Goal: Check status: Check status

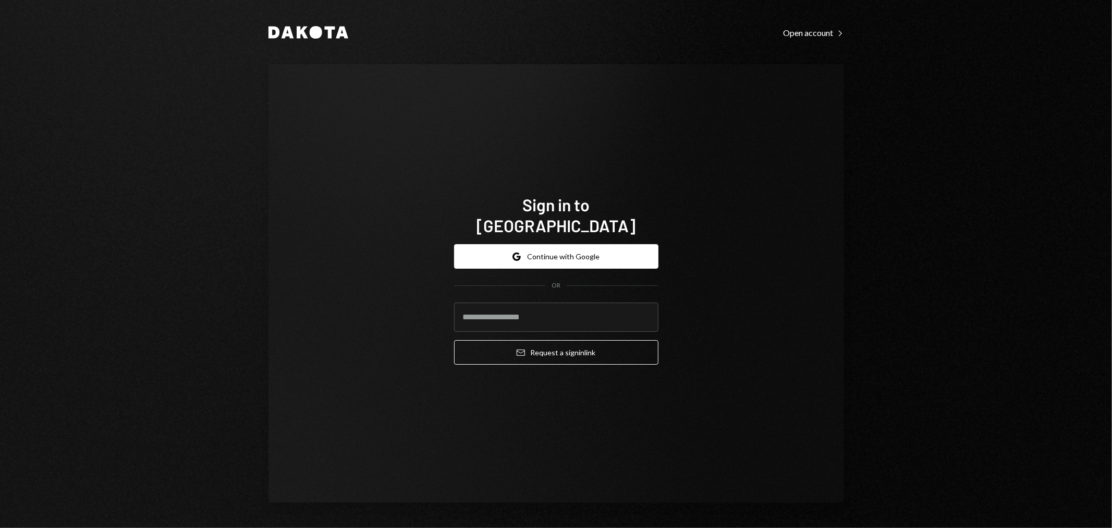
type input "**********"
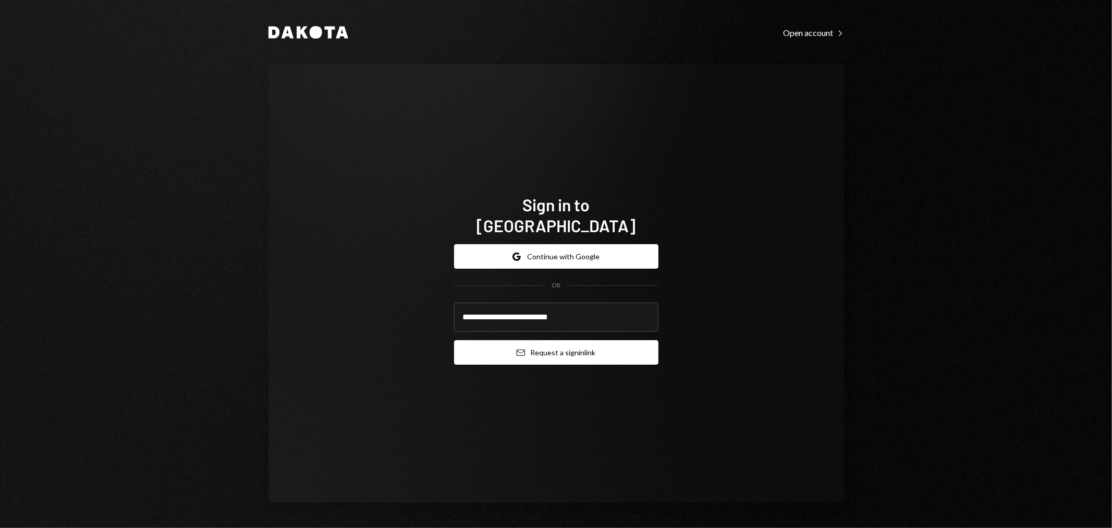
click at [515, 352] on button "Email Request a sign in link" at bounding box center [556, 352] width 204 height 25
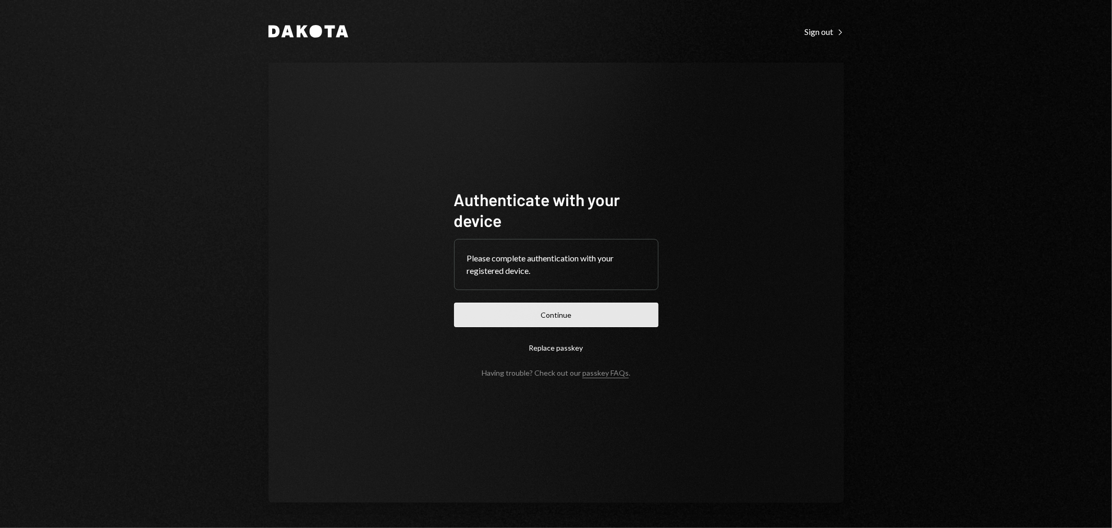
click at [581, 304] on button "Continue" at bounding box center [556, 314] width 204 height 25
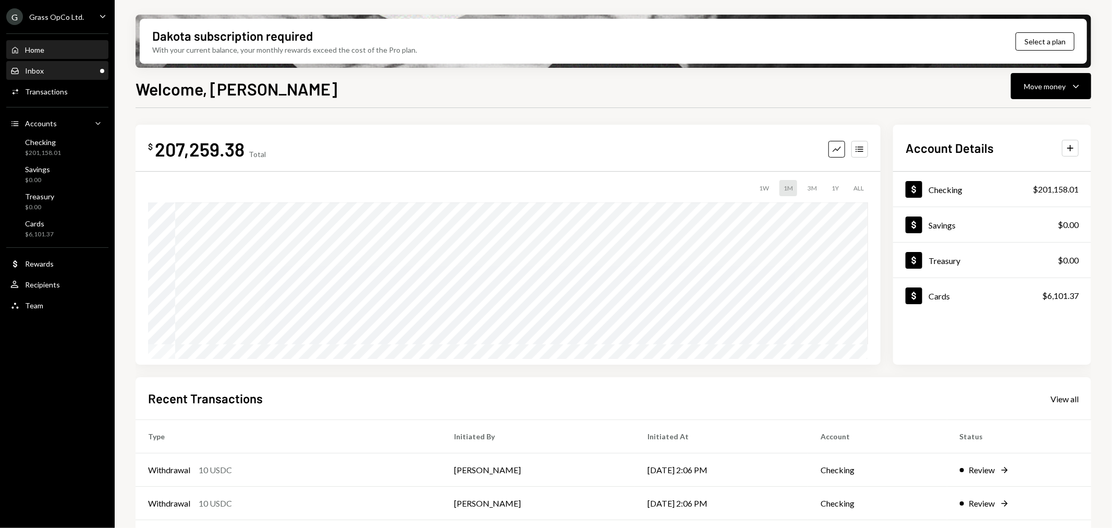
click at [59, 68] on div "Inbox Inbox" at bounding box center [57, 70] width 94 height 9
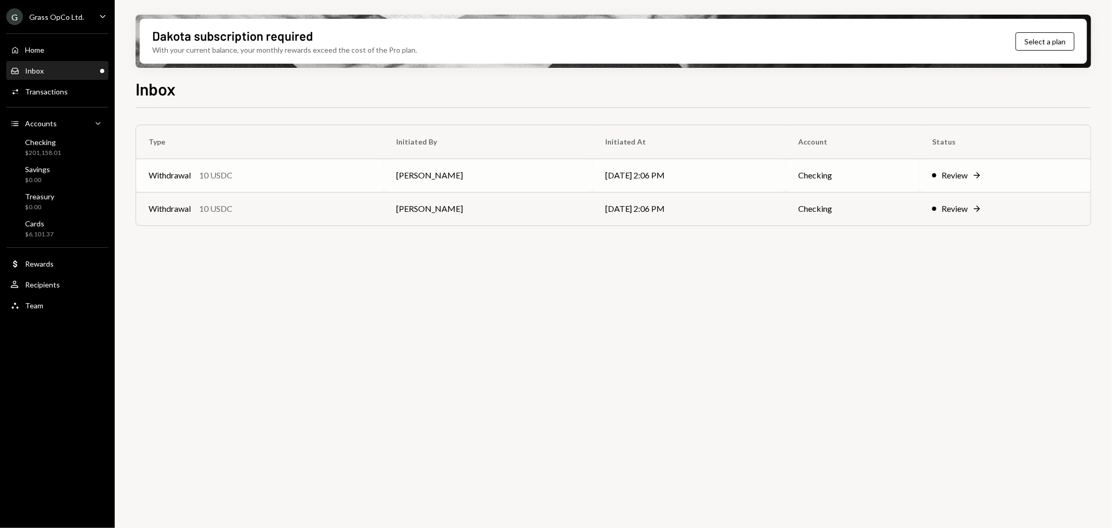
click at [361, 190] on td "Withdrawal 10 USDC" at bounding box center [260, 175] width 248 height 33
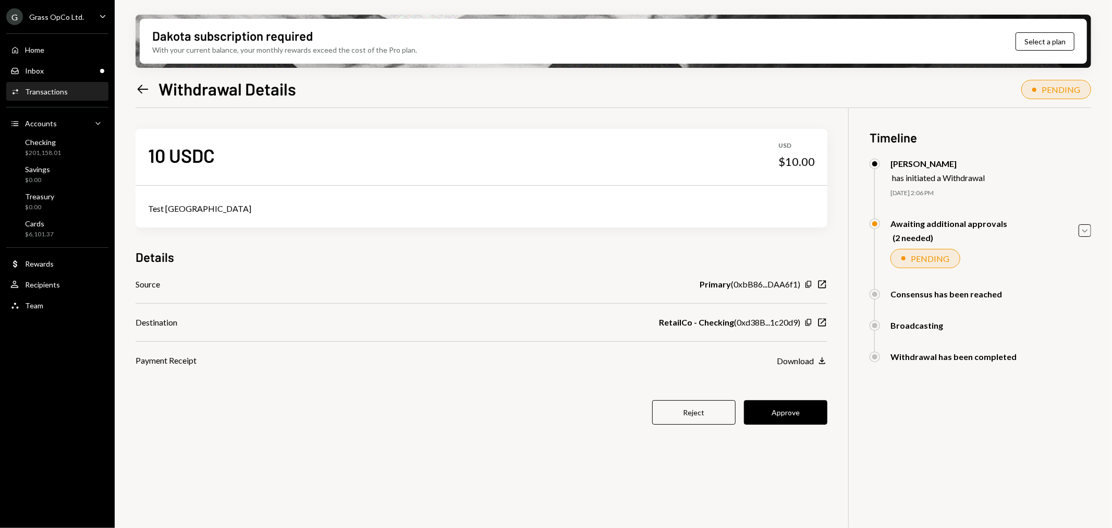
click at [60, 11] on div "G Grass OpCo Ltd." at bounding box center [45, 16] width 78 height 17
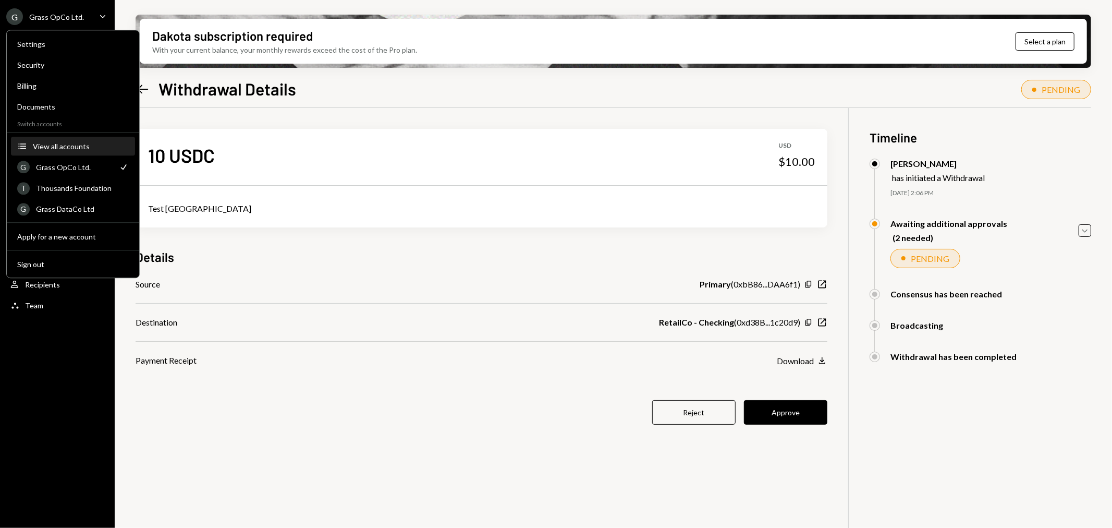
click at [54, 147] on div "View all accounts" at bounding box center [81, 146] width 96 height 9
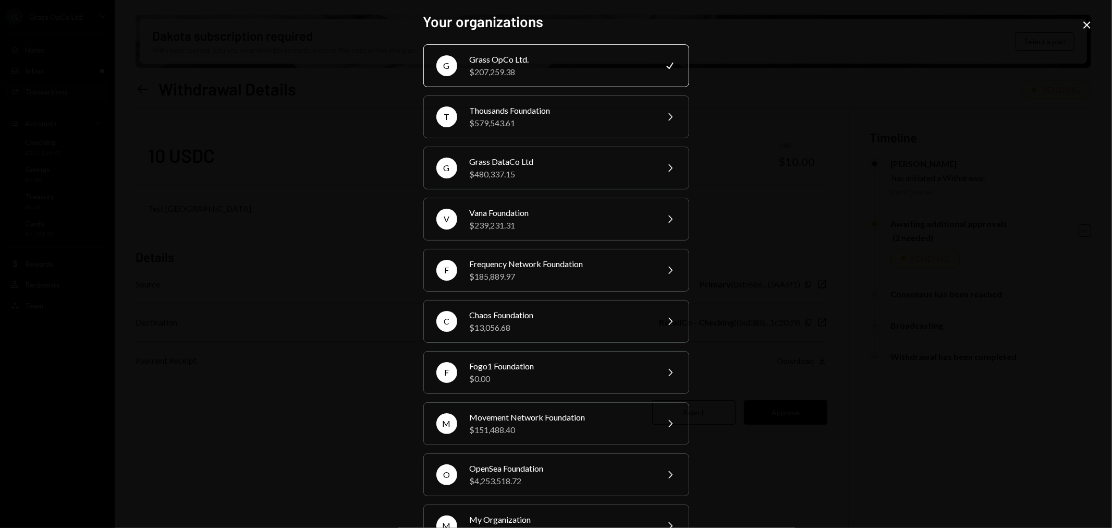
scroll to position [88, 0]
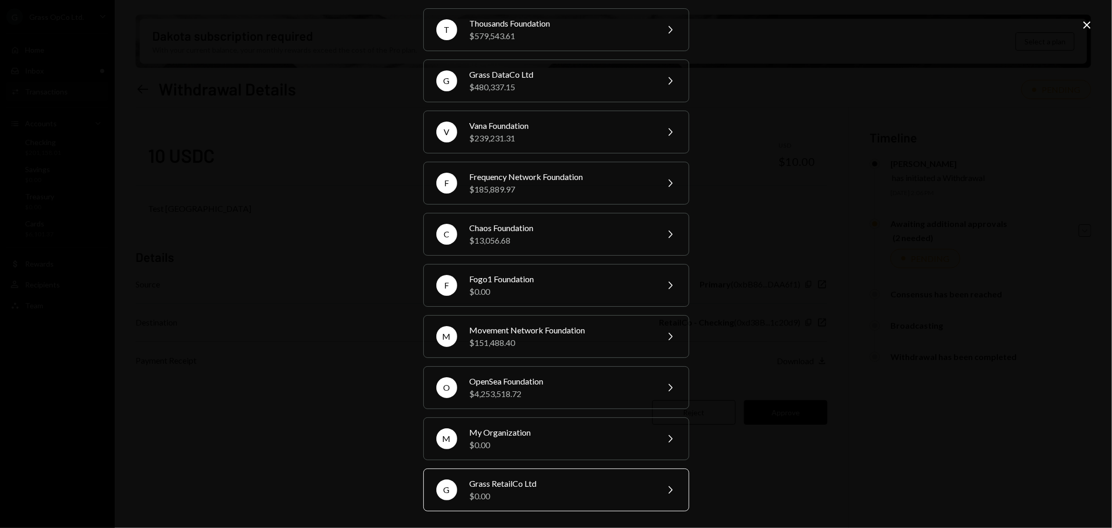
click at [541, 476] on div "G Grass RetailCo Ltd $0.00 Chevron Right" at bounding box center [556, 489] width 266 height 43
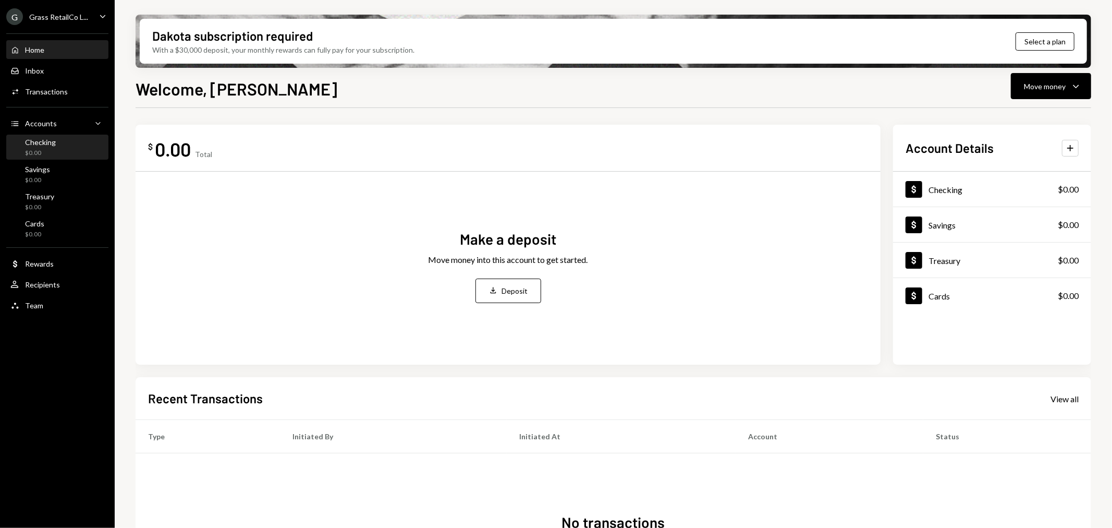
click at [76, 140] on div "Checking $0.00" at bounding box center [57, 148] width 94 height 20
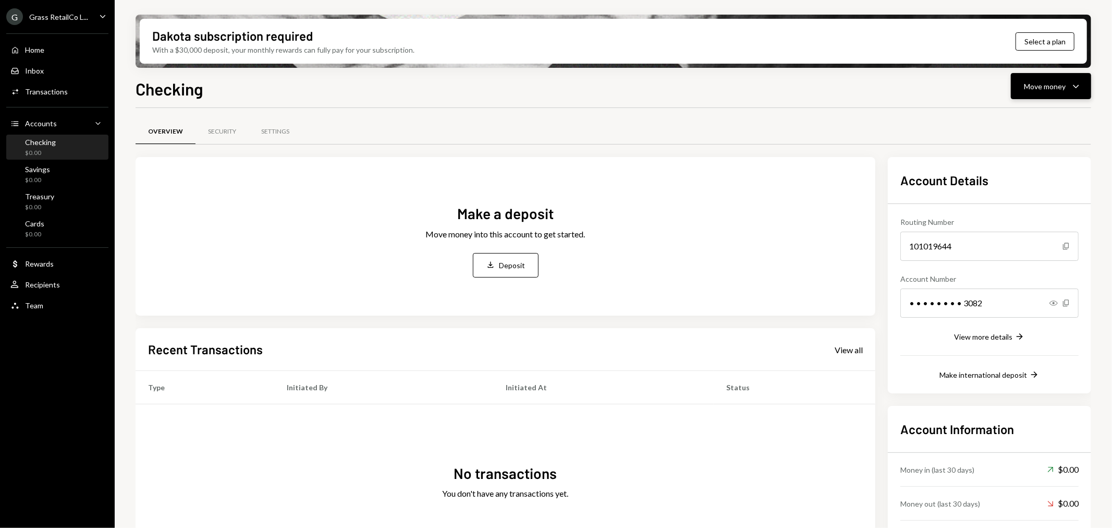
click at [1086, 87] on button "Move money Caret Down" at bounding box center [1051, 86] width 80 height 26
click at [1036, 170] on div "Deposit Deposit" at bounding box center [1035, 163] width 104 height 23
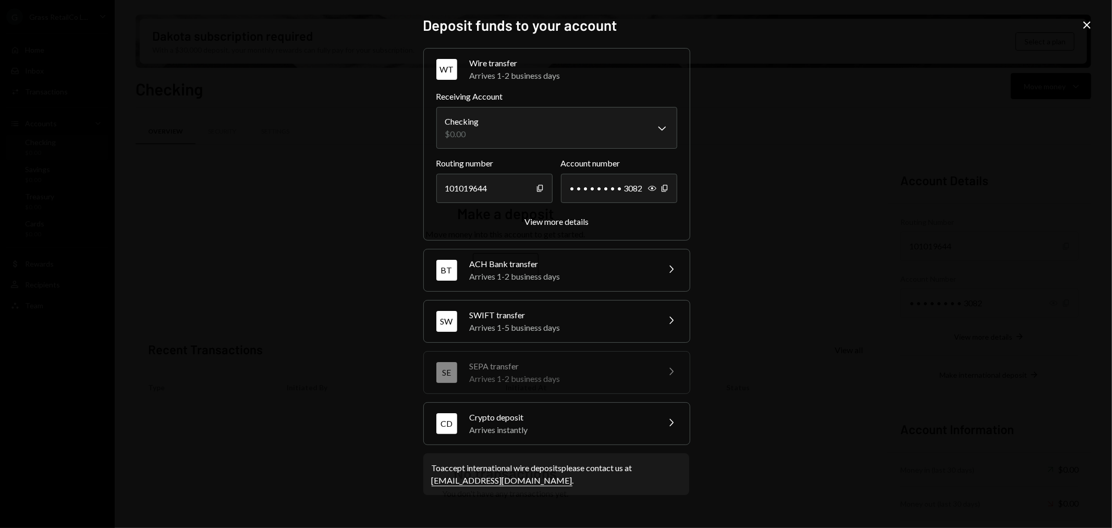
click at [547, 421] on div "Crypto deposit" at bounding box center [561, 417] width 182 height 13
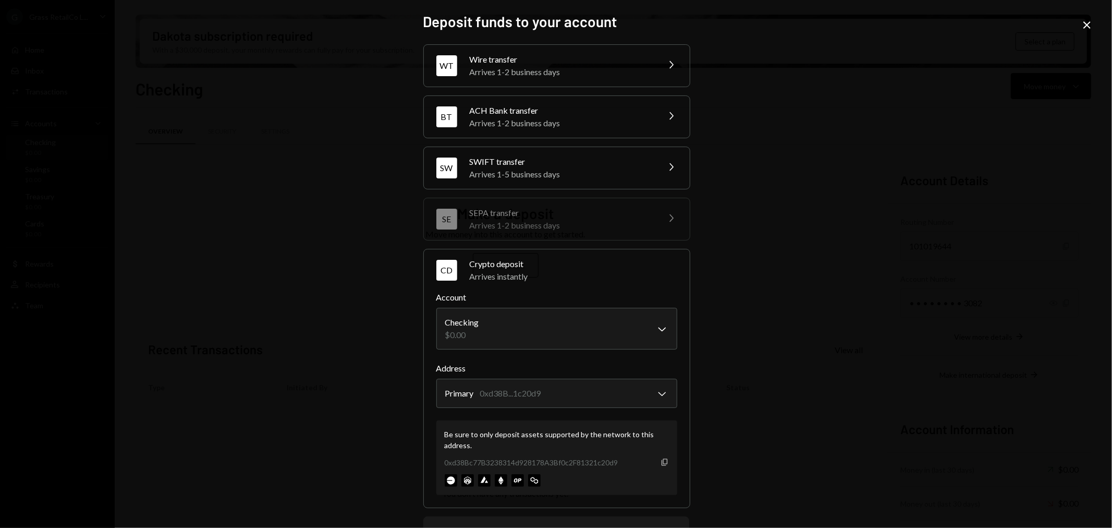
click at [663, 461] on icon "Copy" at bounding box center [665, 462] width 8 height 8
click at [1083, 25] on icon "Close" at bounding box center [1087, 25] width 13 height 13
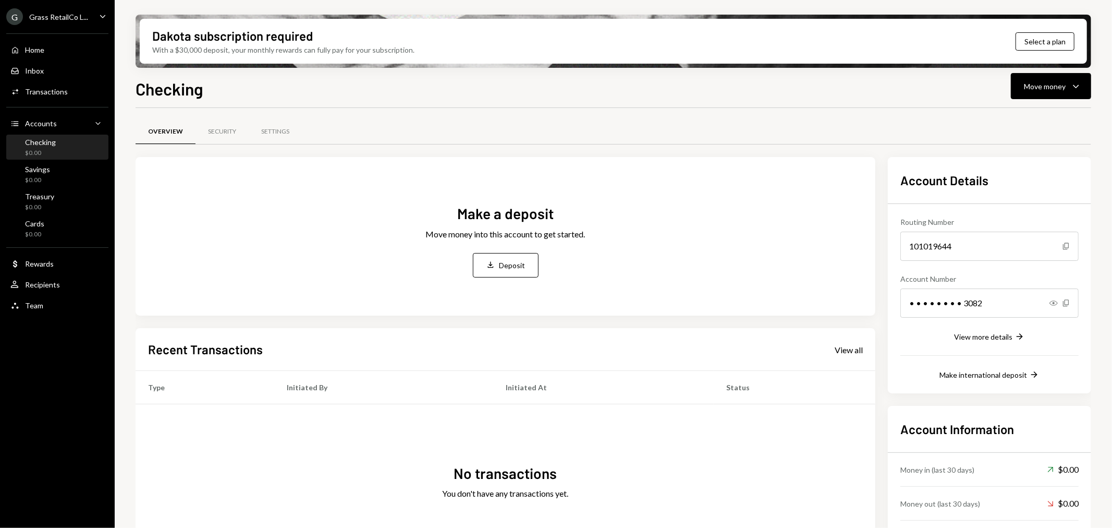
drag, startPoint x: 79, startPoint y: 23, endPoint x: 74, endPoint y: 26, distance: 6.1
click at [79, 23] on div "G Grass RetailCo L..." at bounding box center [47, 16] width 82 height 17
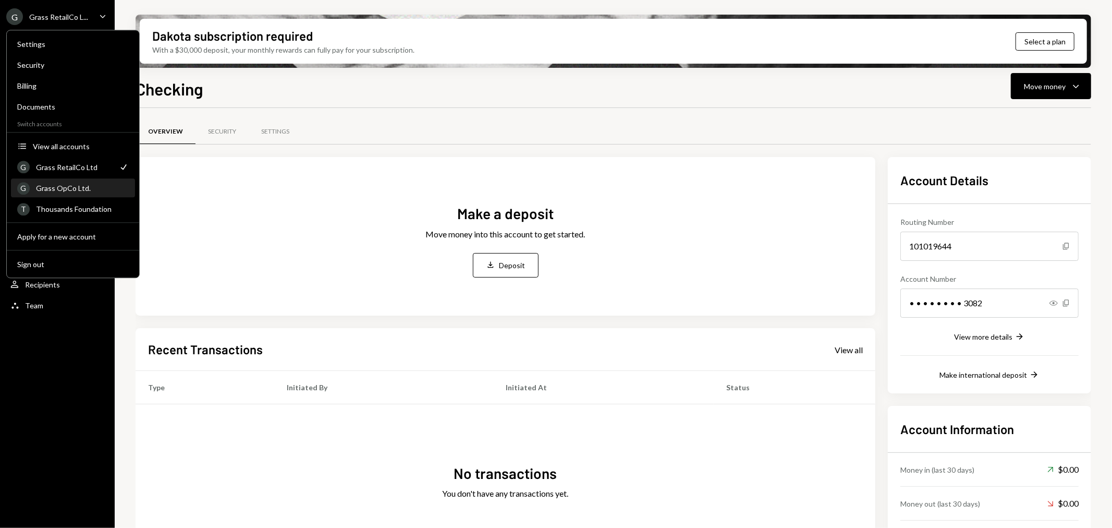
click at [74, 186] on div "Grass OpCo Ltd." at bounding box center [82, 188] width 93 height 9
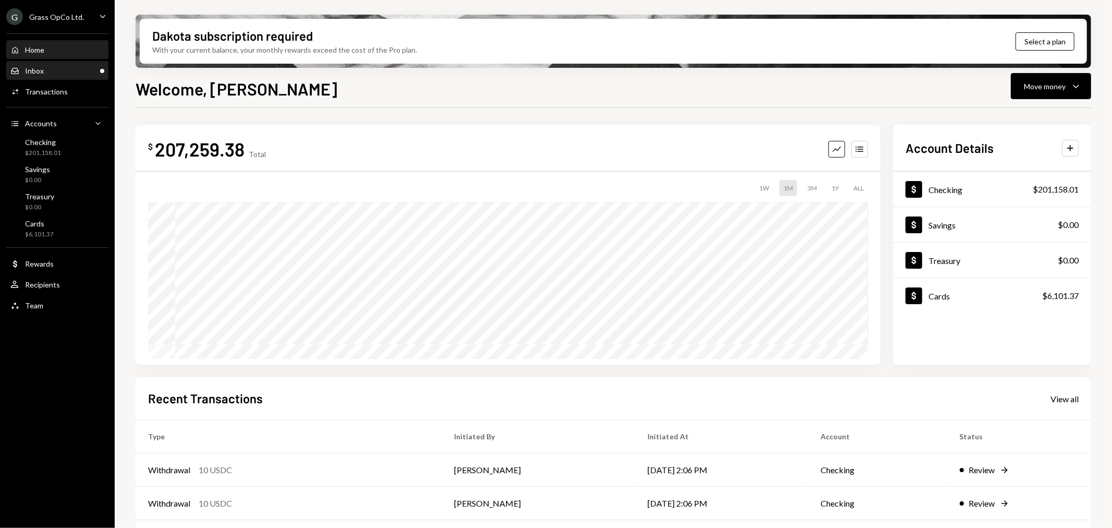
click at [40, 70] on div "Inbox" at bounding box center [34, 70] width 19 height 9
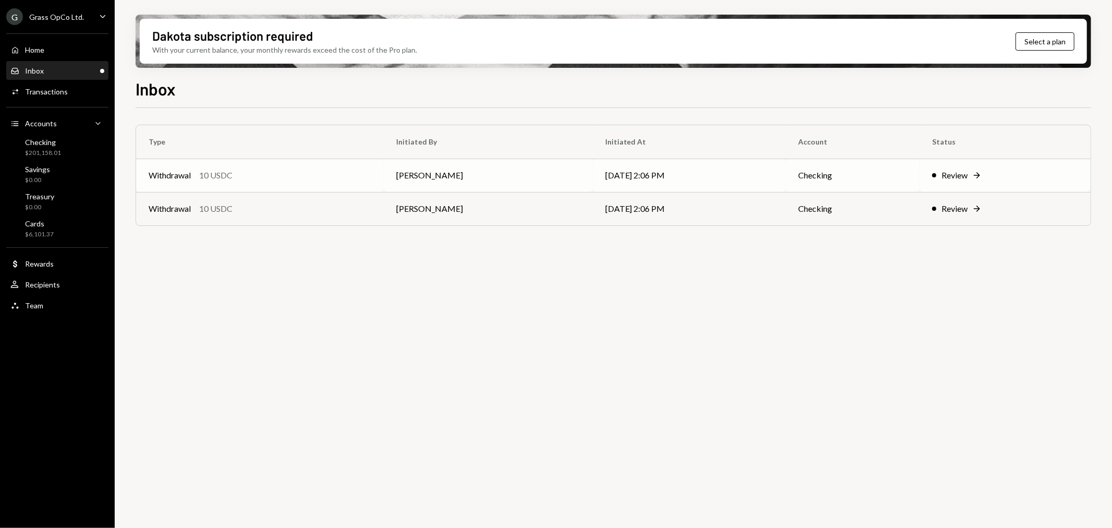
click at [332, 181] on td "Withdrawal 10 USDC" at bounding box center [260, 175] width 248 height 33
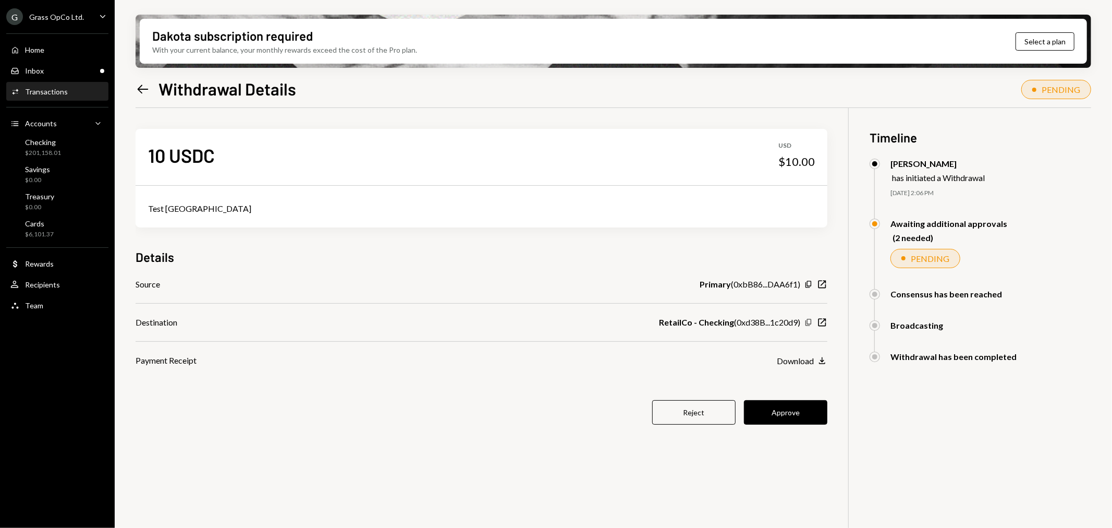
click at [809, 320] on icon "Copy" at bounding box center [809, 322] width 8 height 8
click at [780, 412] on button "Approve" at bounding box center [785, 412] width 83 height 25
click at [77, 66] on div "Inbox Inbox" at bounding box center [57, 70] width 94 height 9
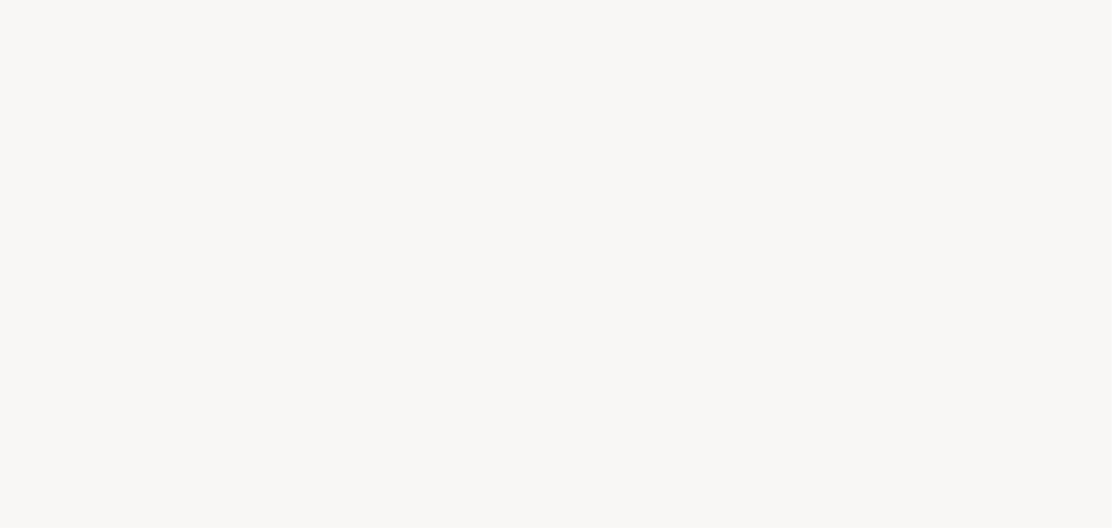
click at [546, 253] on div at bounding box center [556, 264] width 1112 height 528
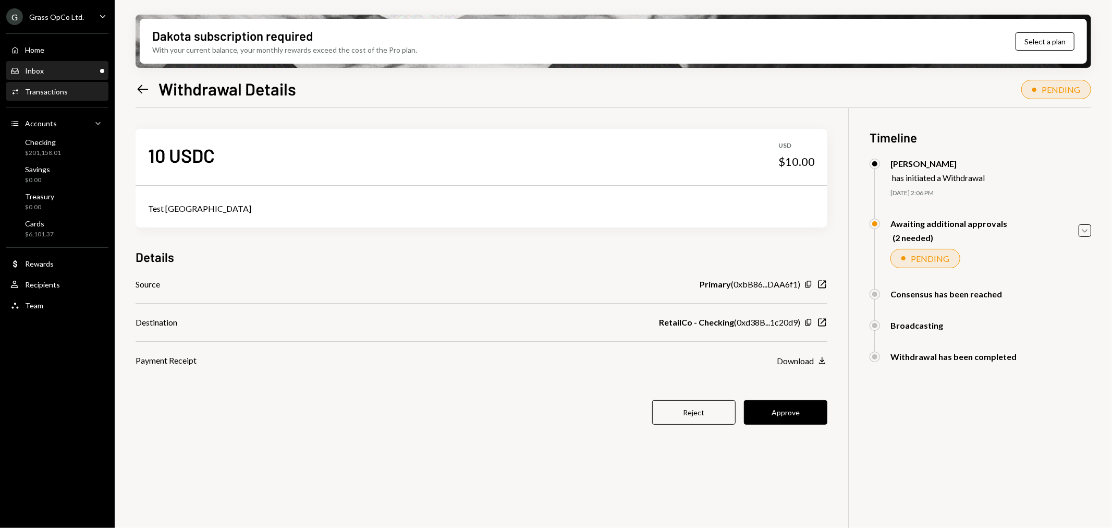
click at [75, 73] on div "Inbox Inbox" at bounding box center [57, 70] width 94 height 9
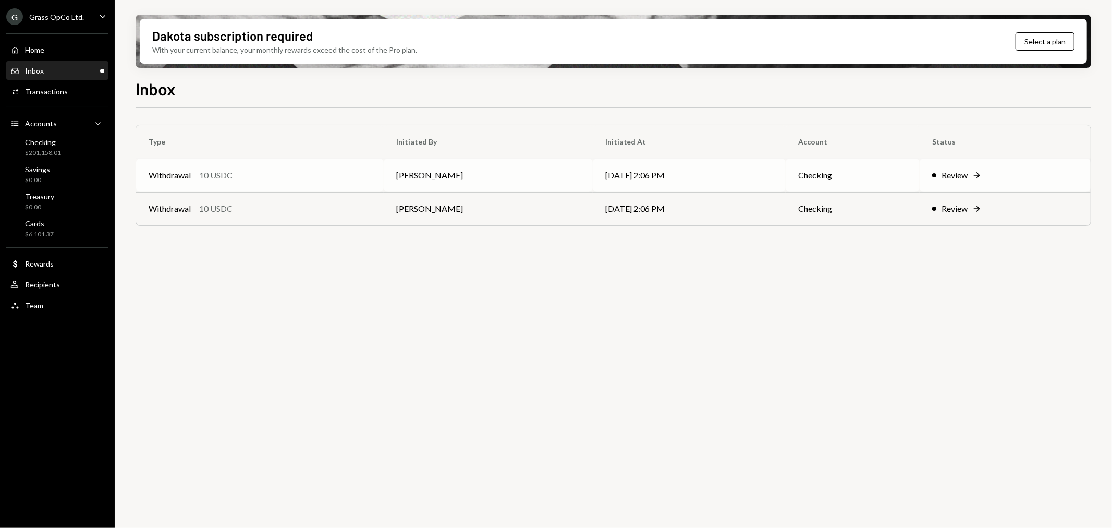
click at [270, 165] on td "Withdrawal 10 USDC" at bounding box center [260, 175] width 248 height 33
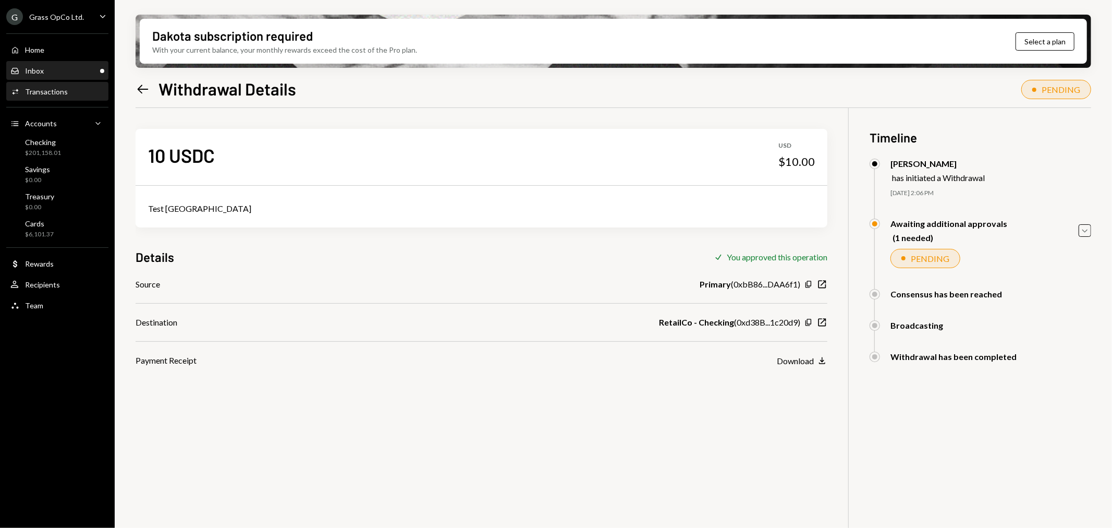
click at [64, 76] on div "Inbox Inbox" at bounding box center [57, 71] width 94 height 18
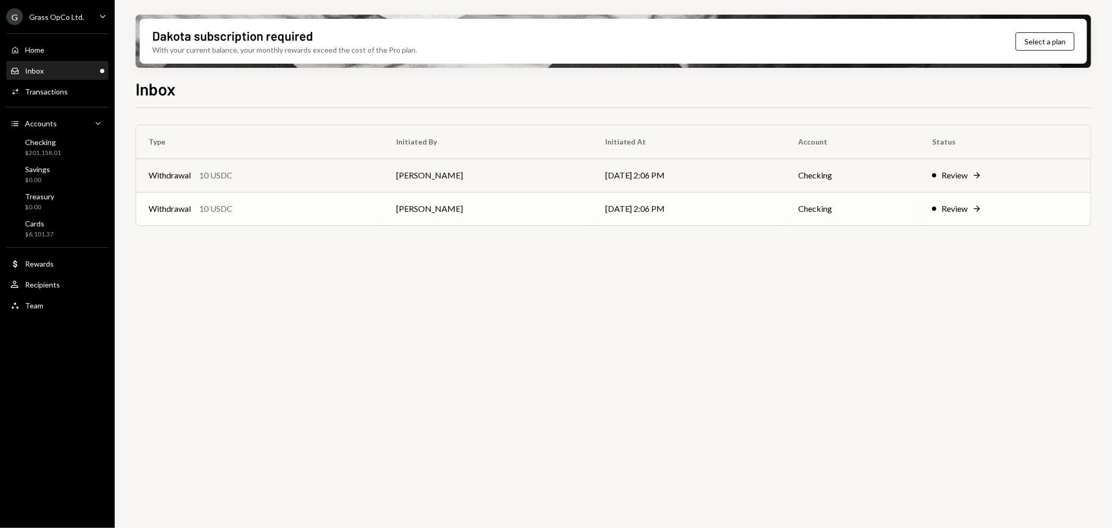
click at [653, 214] on td "08/26/25 2:06 PM" at bounding box center [689, 208] width 193 height 33
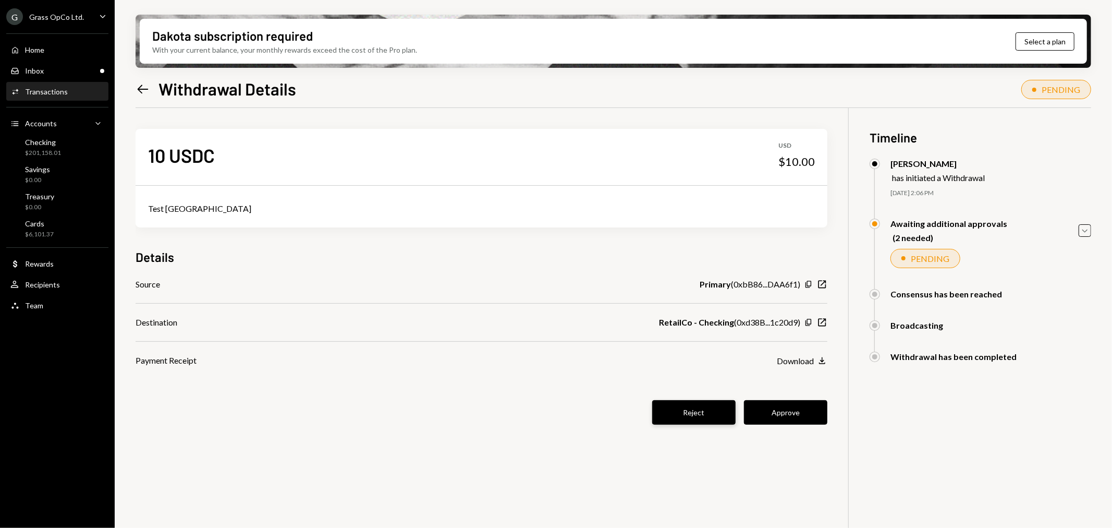
click at [697, 407] on button "Reject" at bounding box center [693, 412] width 83 height 25
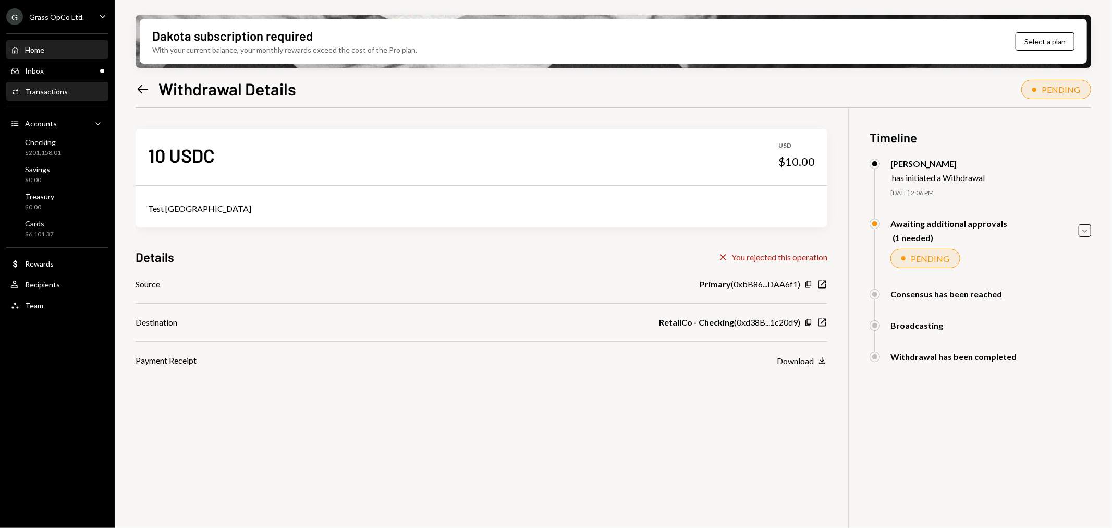
click at [69, 56] on div "Home Home" at bounding box center [57, 50] width 94 height 18
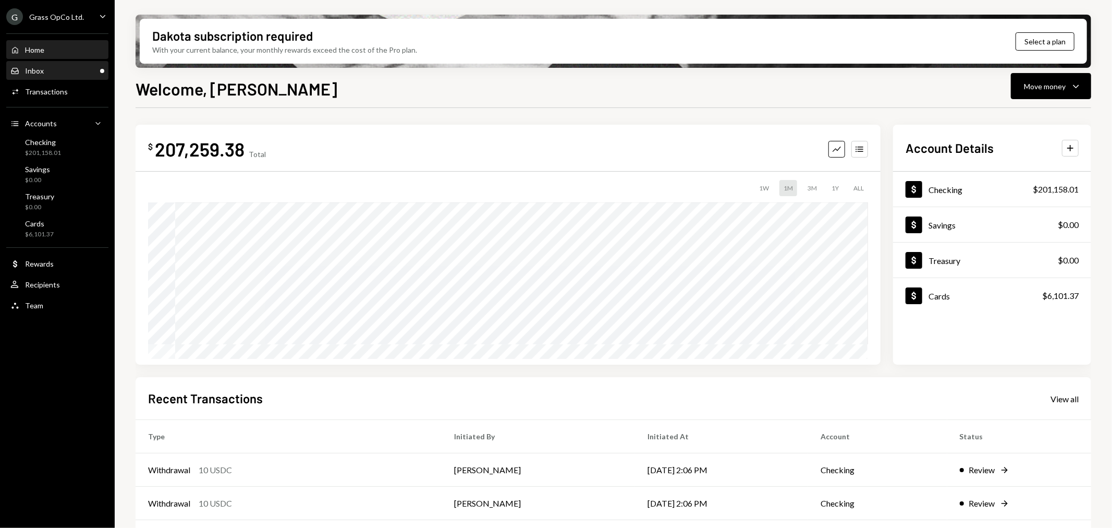
click at [73, 79] on div "Inbox Inbox" at bounding box center [57, 71] width 94 height 18
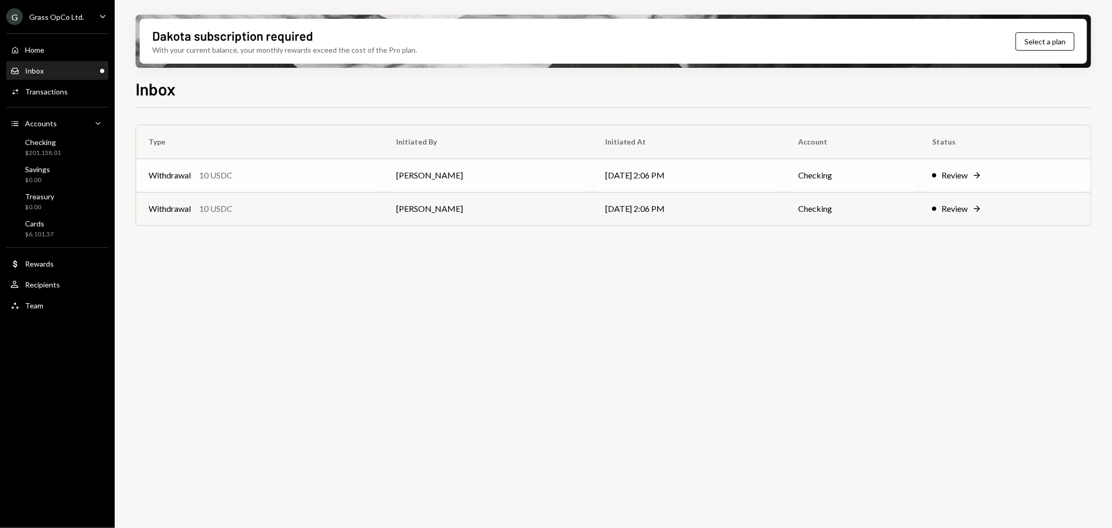
click at [296, 170] on div "Withdrawal 10 USDC" at bounding box center [260, 175] width 223 height 13
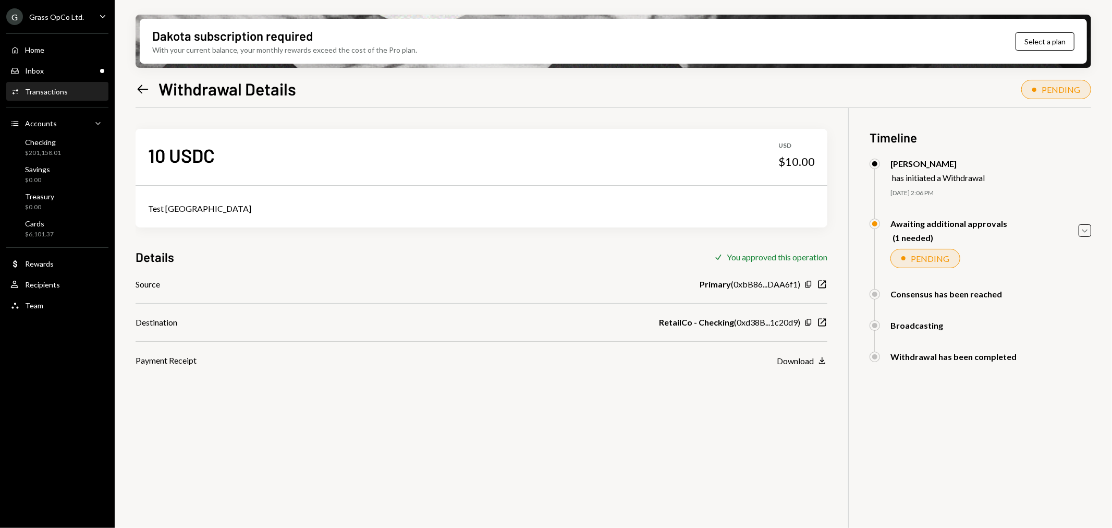
click at [1075, 228] on div "Awaiting additional approvals (1 needed) Caret Down" at bounding box center [981, 230] width 222 height 24
click at [1096, 232] on div "Dakota subscription required With your current balance, your monthly rewards ex…" at bounding box center [613, 264] width 997 height 528
click at [1089, 228] on icon "Caret Down" at bounding box center [1084, 230] width 11 height 11
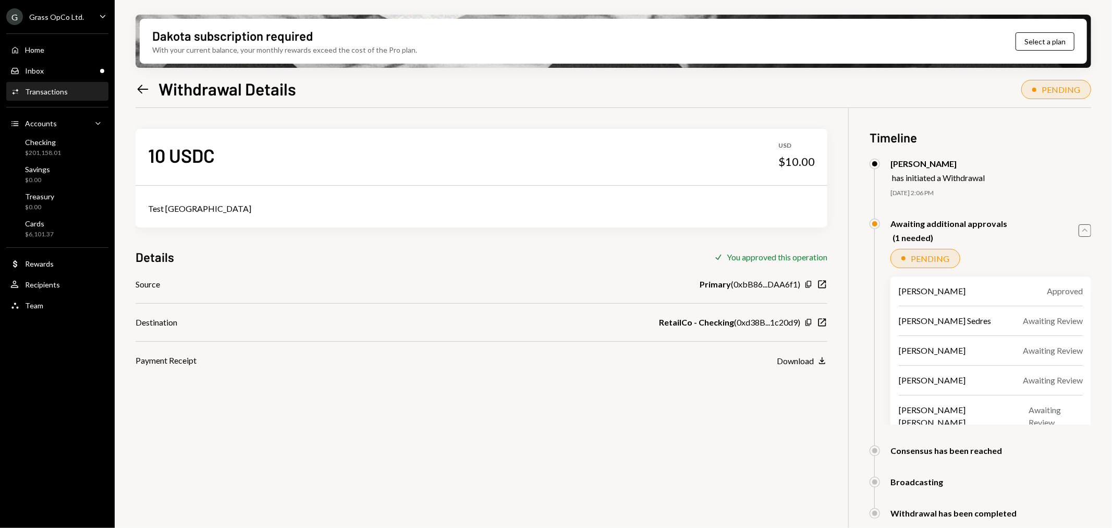
click at [1089, 228] on icon "Caret Up" at bounding box center [1084, 230] width 11 height 11
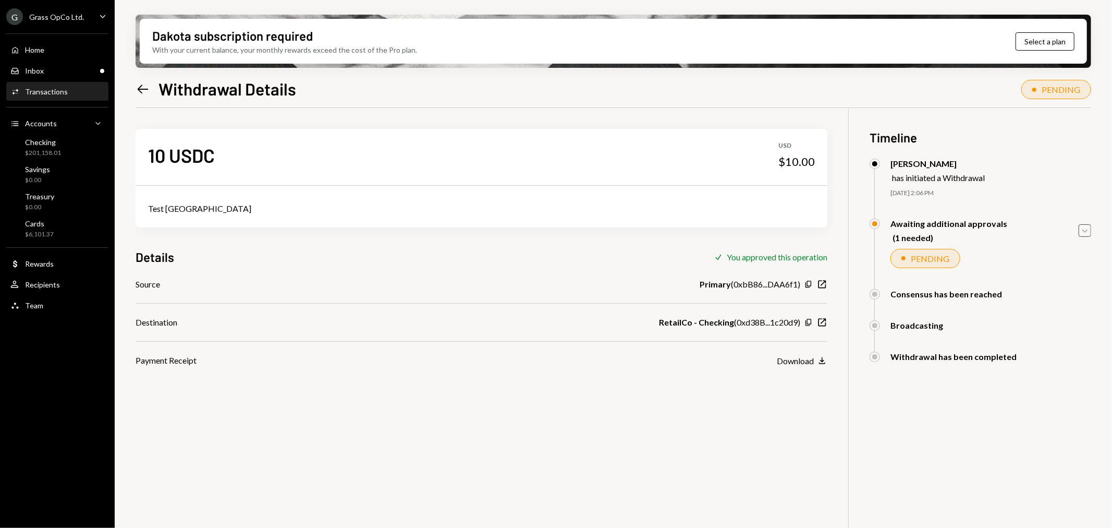
click at [1088, 225] on icon "Caret Down" at bounding box center [1084, 230] width 11 height 11
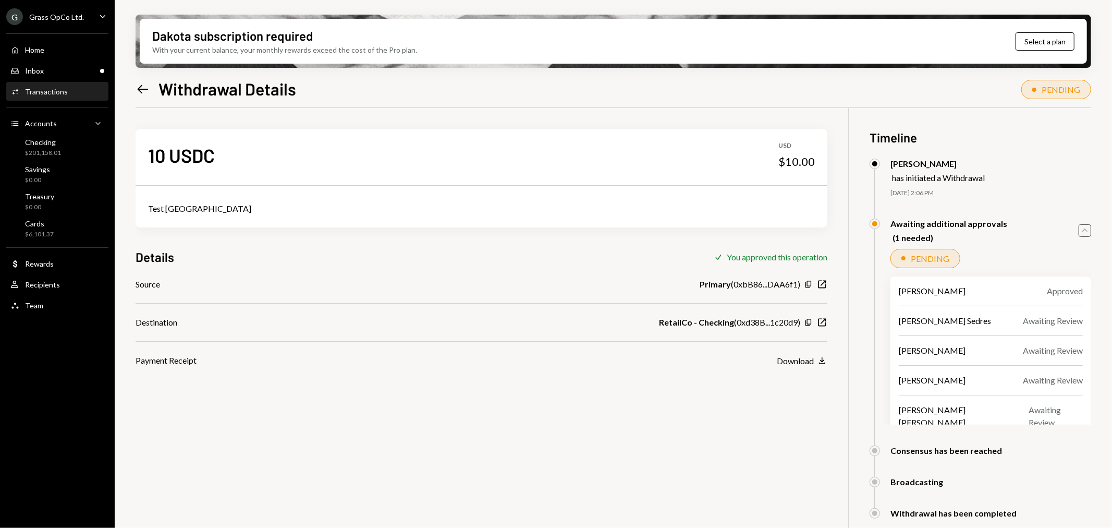
click at [54, 16] on div "Grass OpCo Ltd." at bounding box center [56, 17] width 55 height 9
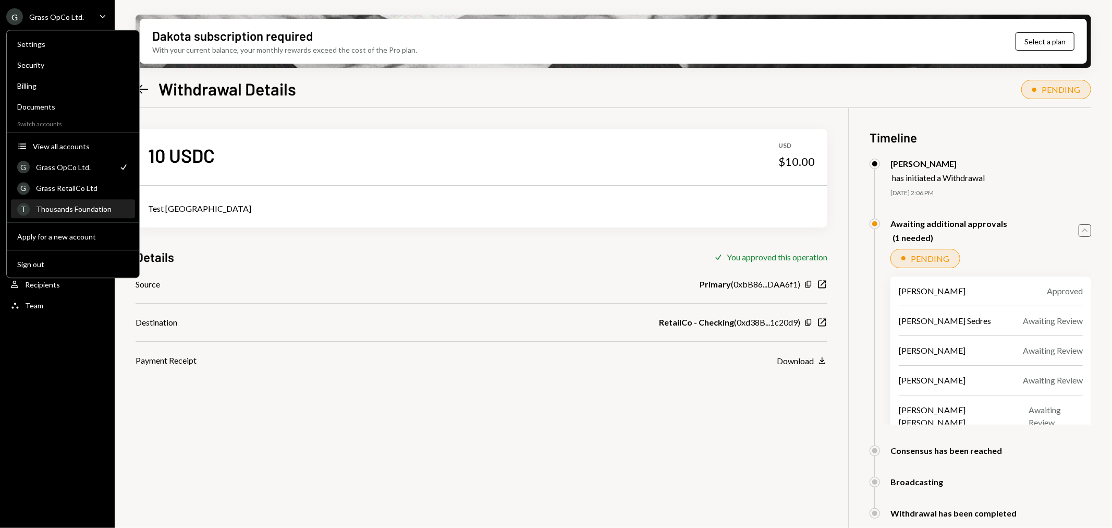
click at [63, 212] on div "Thousands Foundation" at bounding box center [82, 208] width 93 height 9
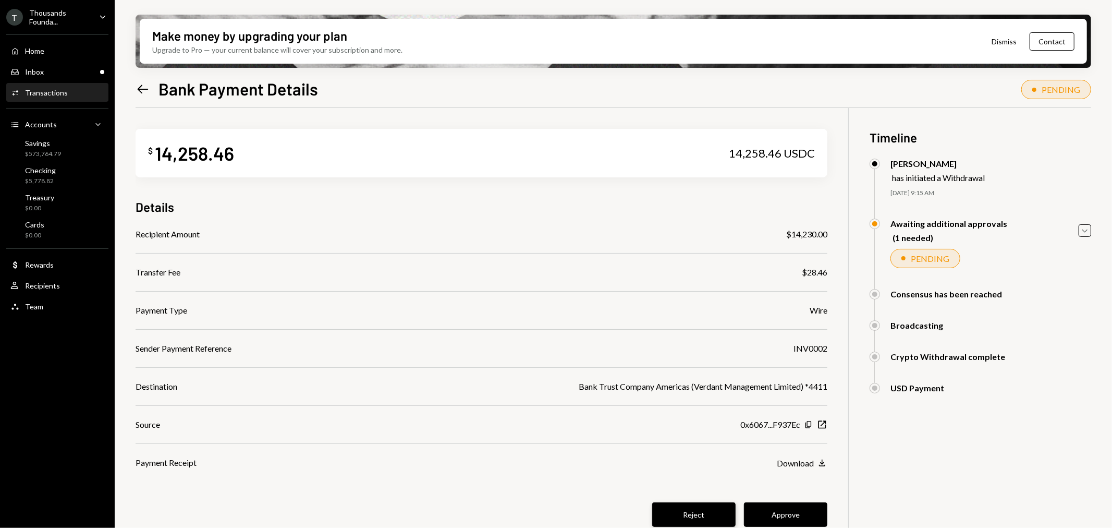
click at [680, 514] on button "Reject" at bounding box center [693, 514] width 83 height 25
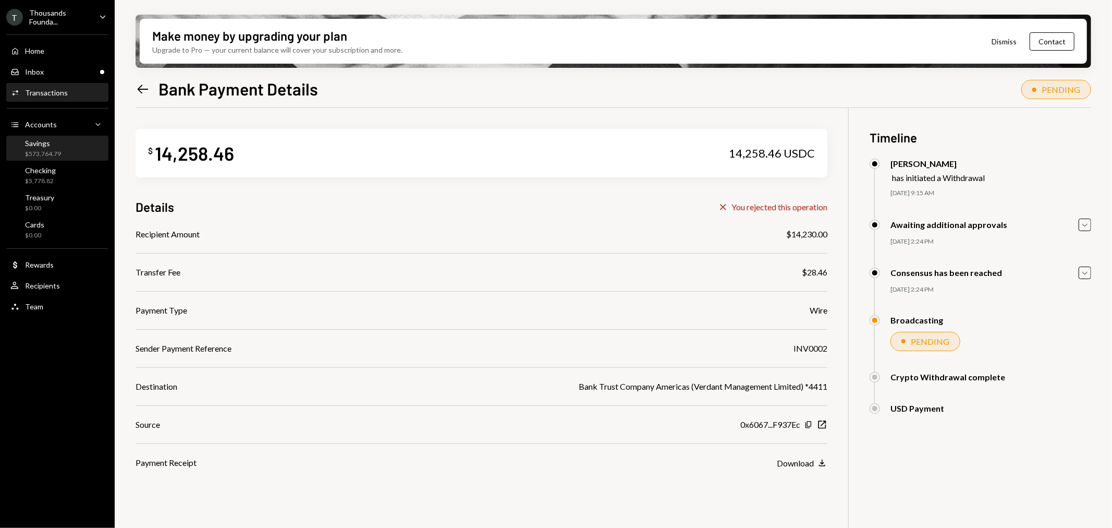
click at [49, 143] on div "Savings" at bounding box center [43, 143] width 36 height 9
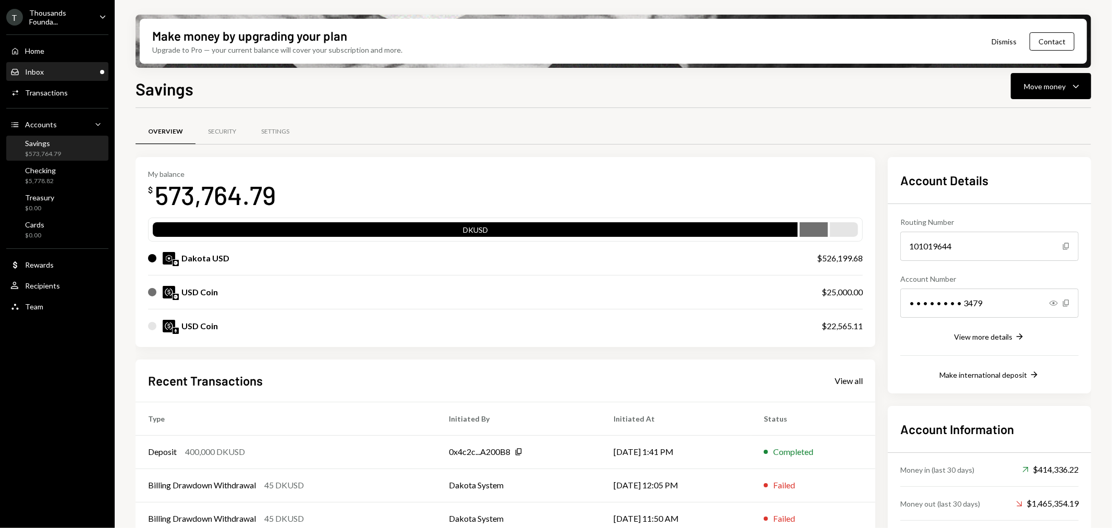
click at [59, 71] on div "Inbox Inbox" at bounding box center [57, 71] width 94 height 9
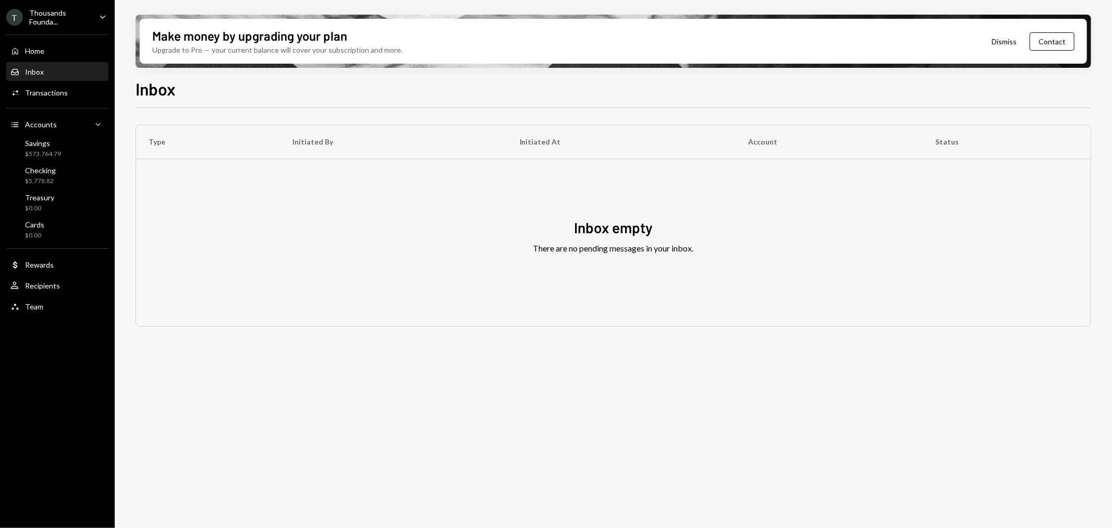
click at [36, 16] on div "Thousands Founda..." at bounding box center [60, 17] width 62 height 18
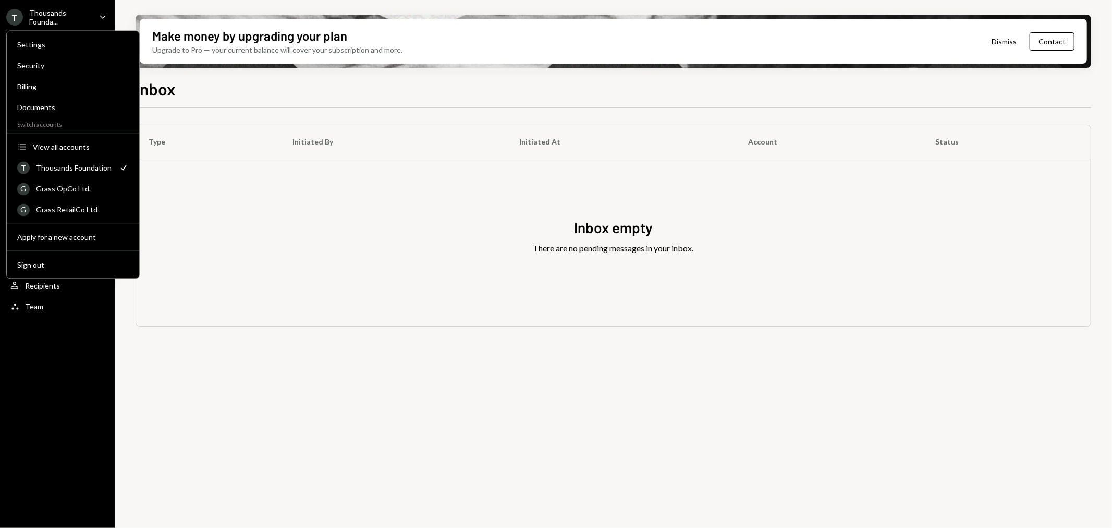
click at [84, 363] on div "T Thousands Founda... Caret Down Home Home Inbox Inbox Activities Transactions …" at bounding box center [57, 264] width 115 height 528
